Goal: Transaction & Acquisition: Purchase product/service

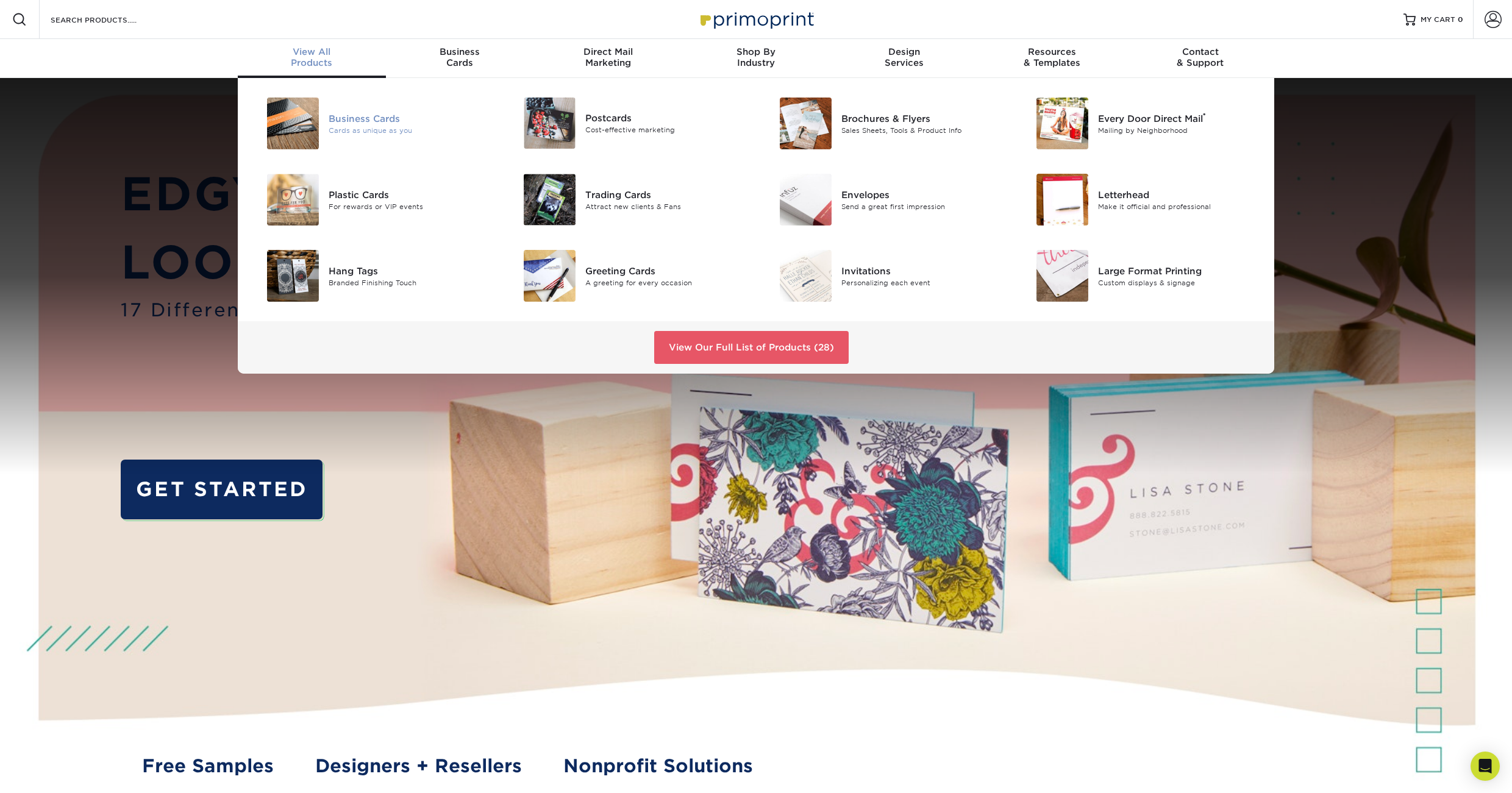
click at [360, 126] on div "Cards as unique as you" at bounding box center [409, 130] width 161 height 11
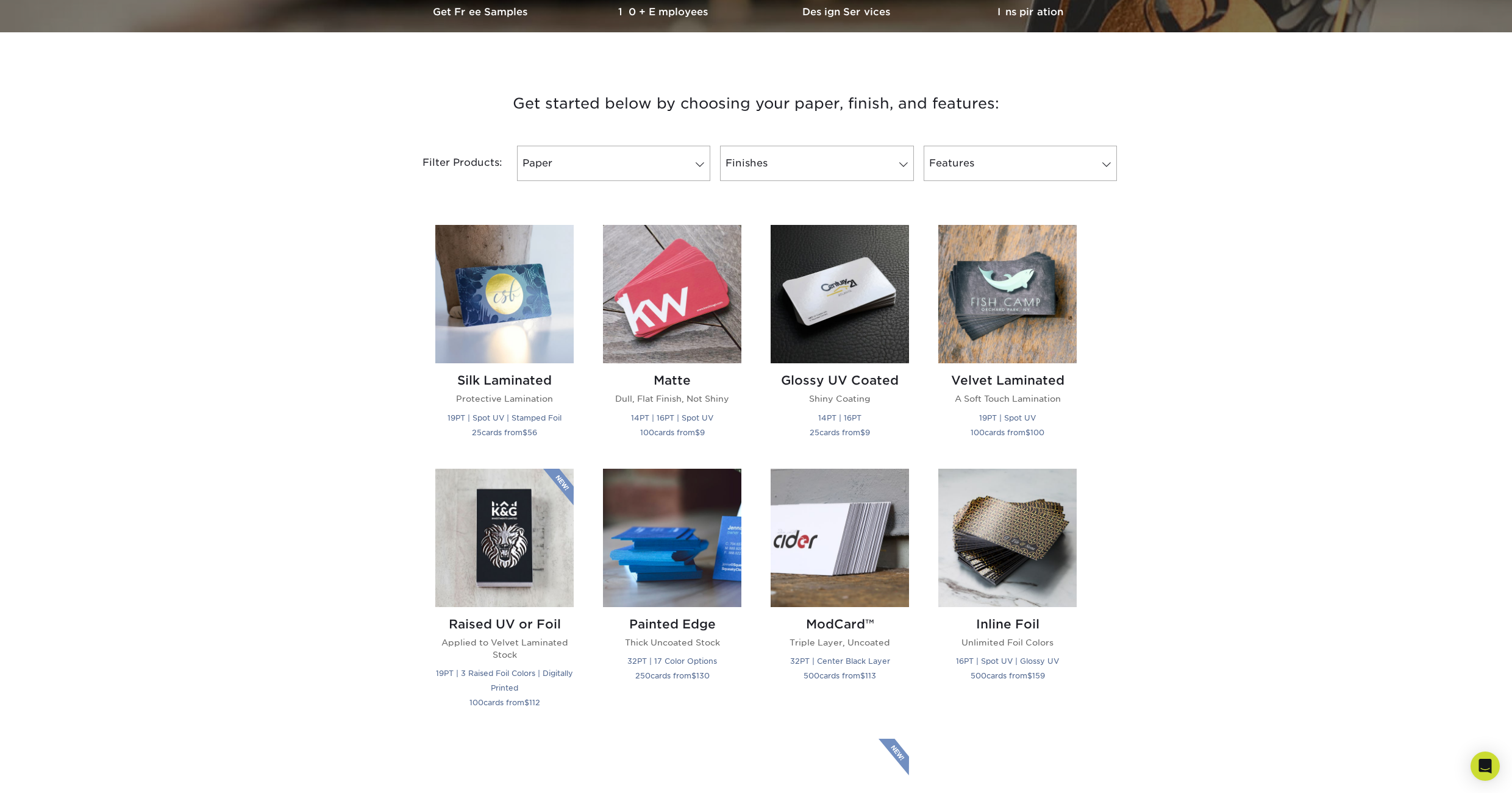
scroll to position [420, 0]
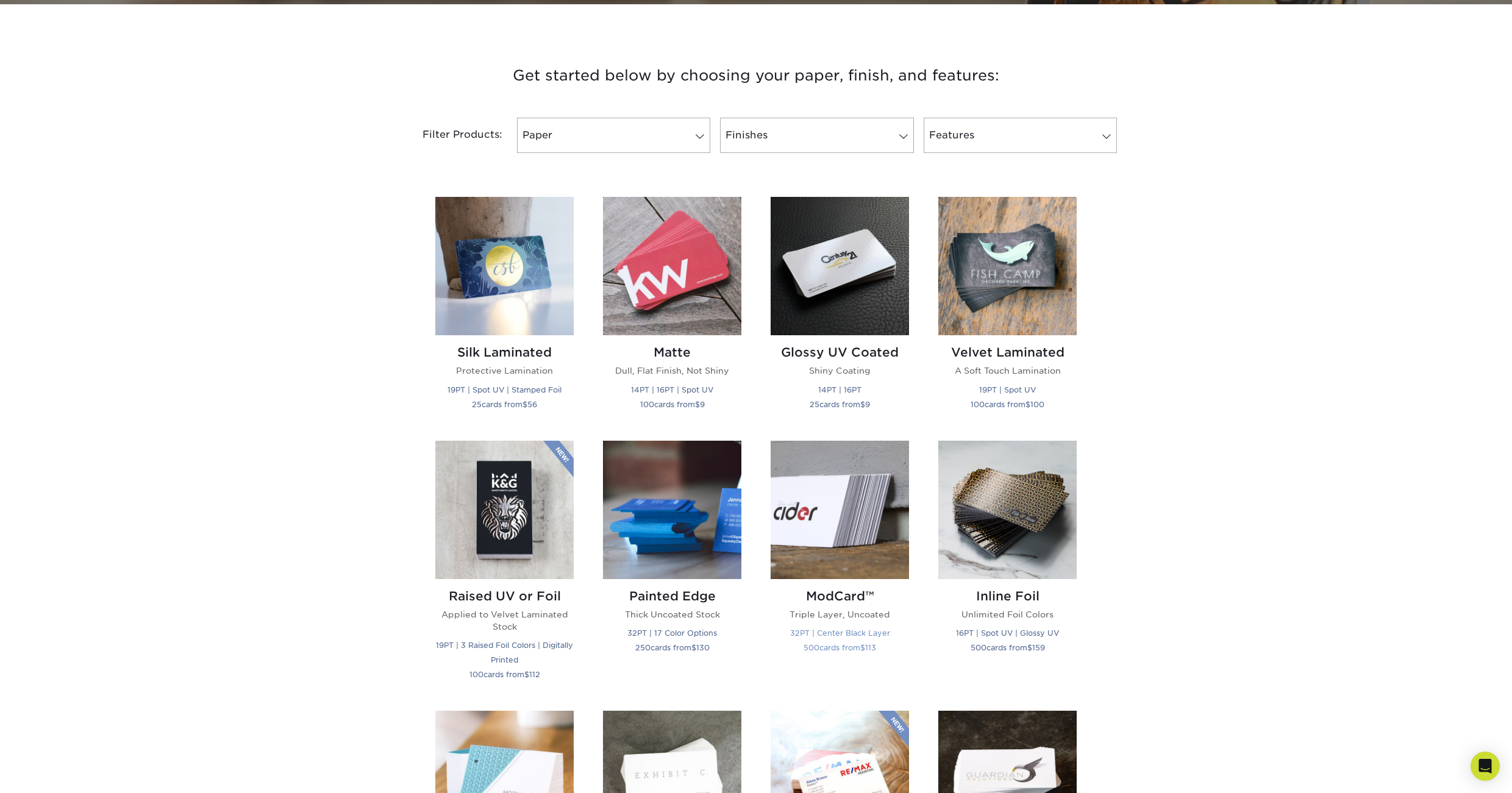
click at [796, 545] on img at bounding box center [839, 510] width 138 height 138
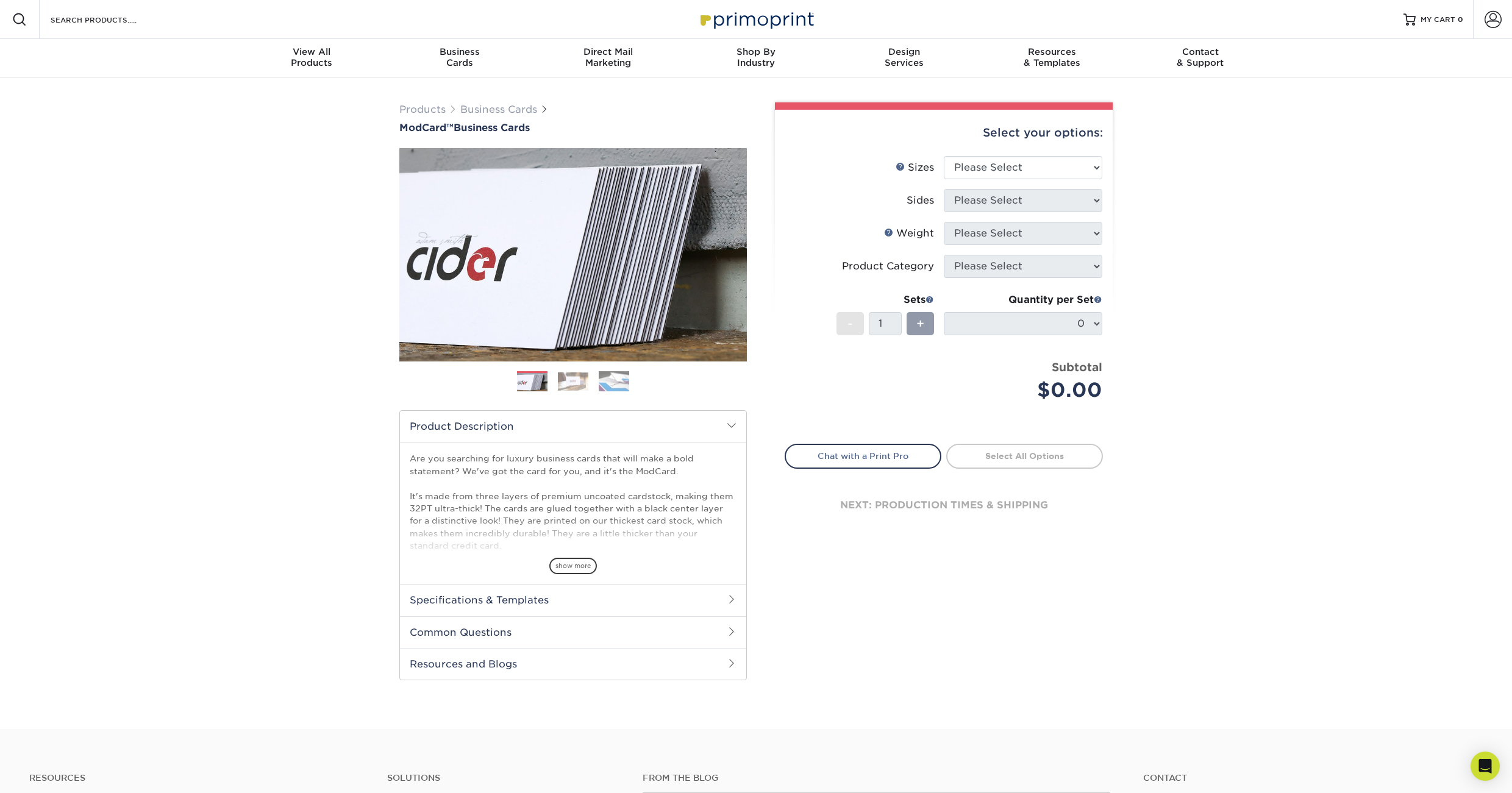
click at [579, 386] on img at bounding box center [573, 380] width 30 height 19
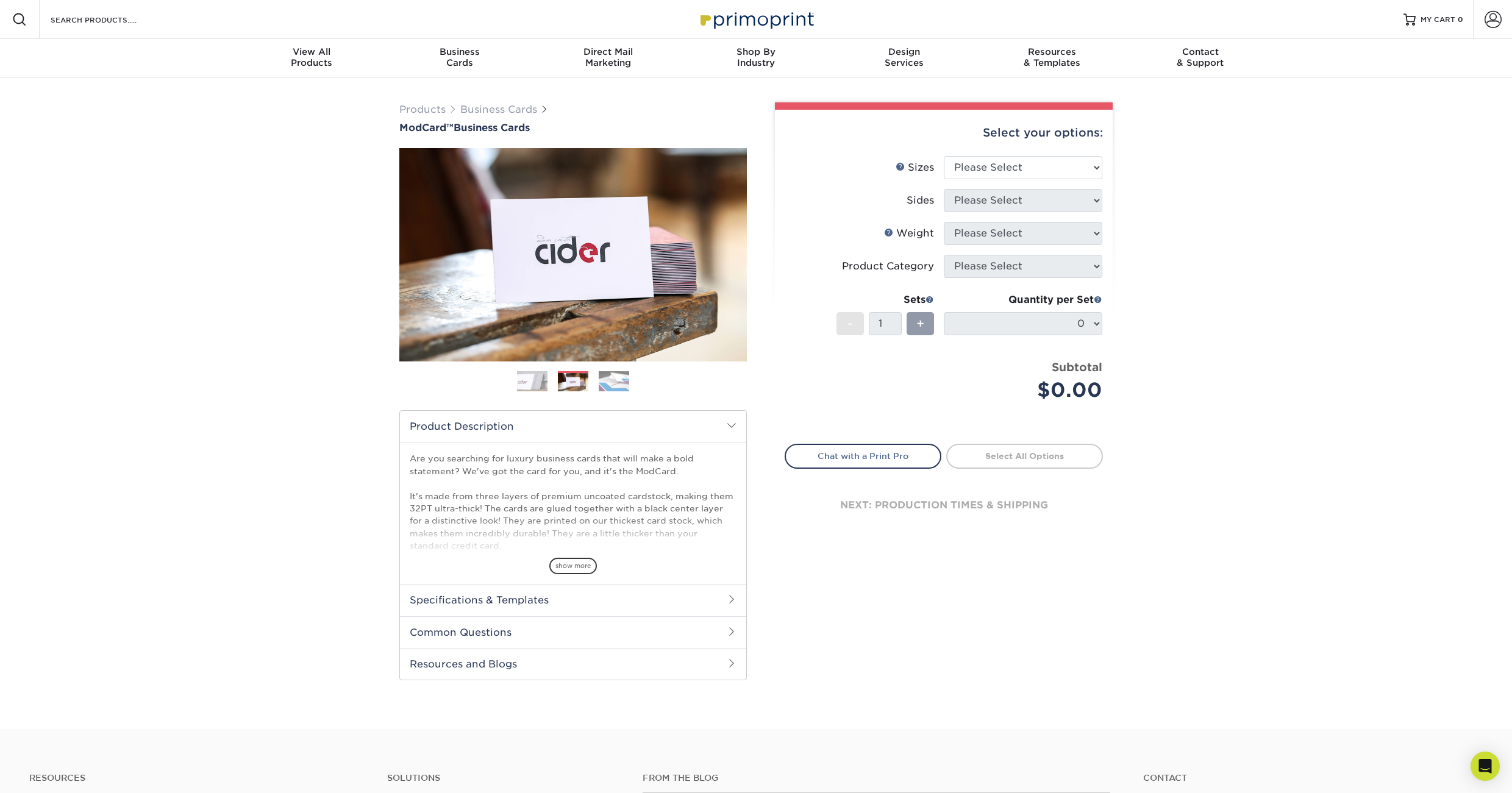
click at [613, 385] on img at bounding box center [614, 381] width 30 height 21
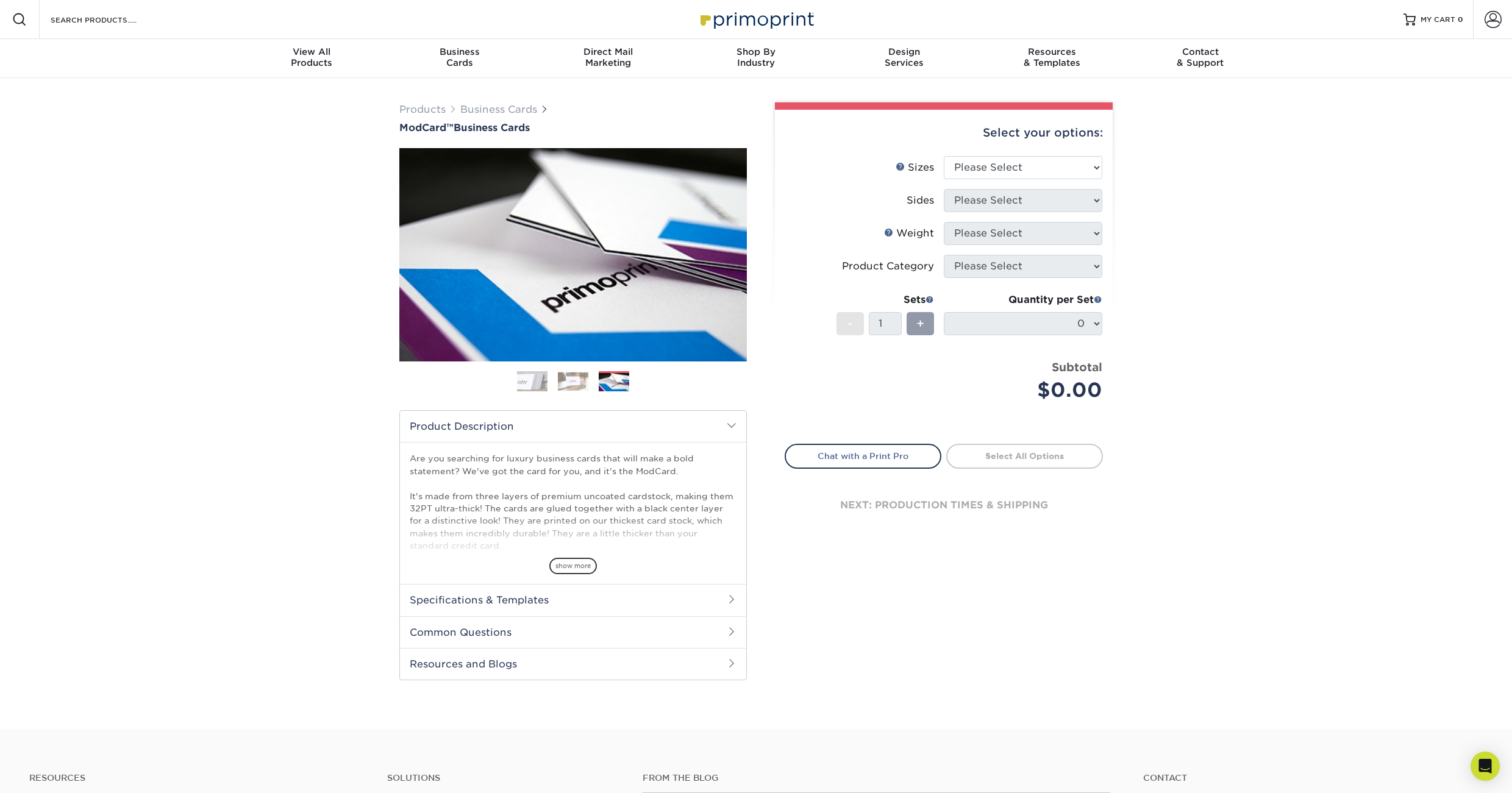
scroll to position [292, 0]
